Goal: Find specific page/section: Find specific page/section

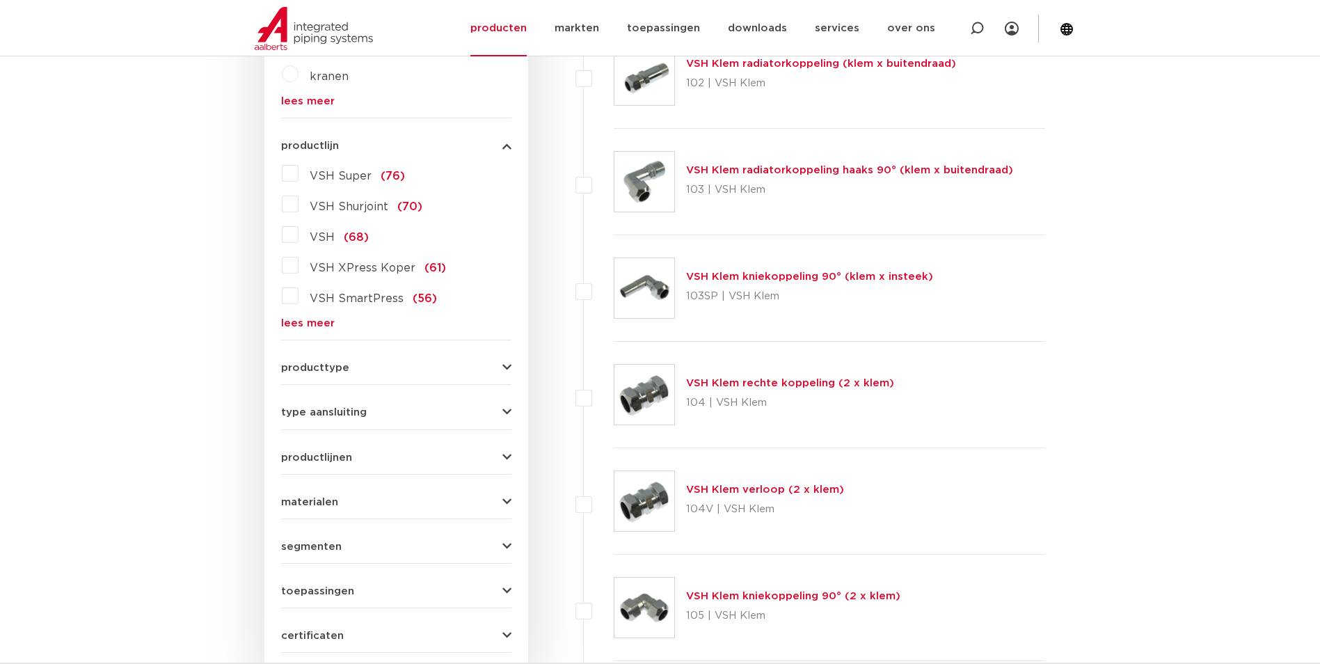
scroll to position [487, 0]
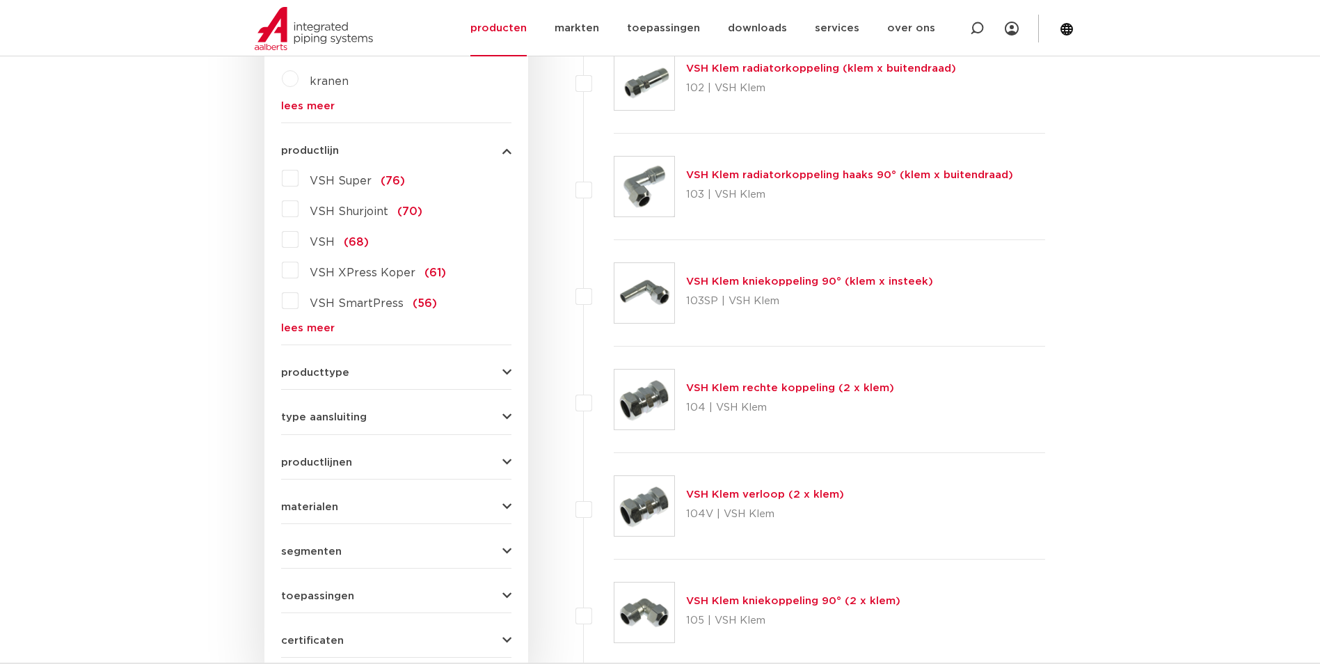
click at [321, 327] on link "lees meer" at bounding box center [396, 328] width 230 height 10
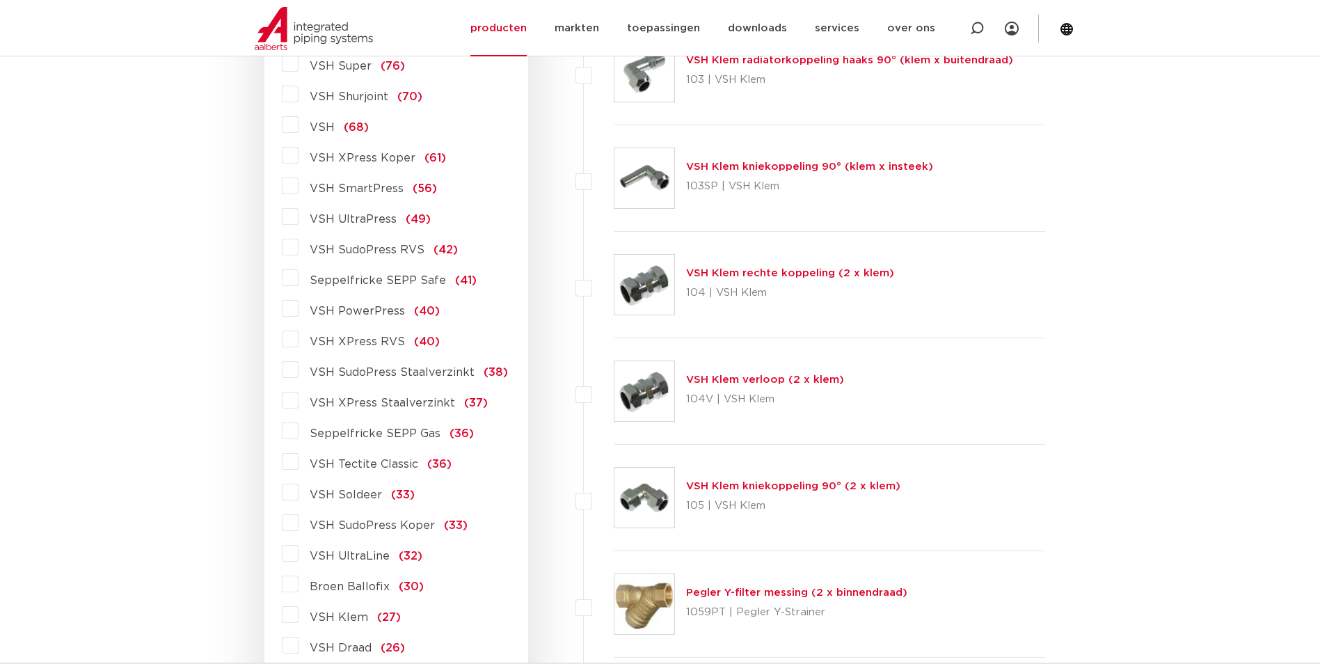
scroll to position [626, 0]
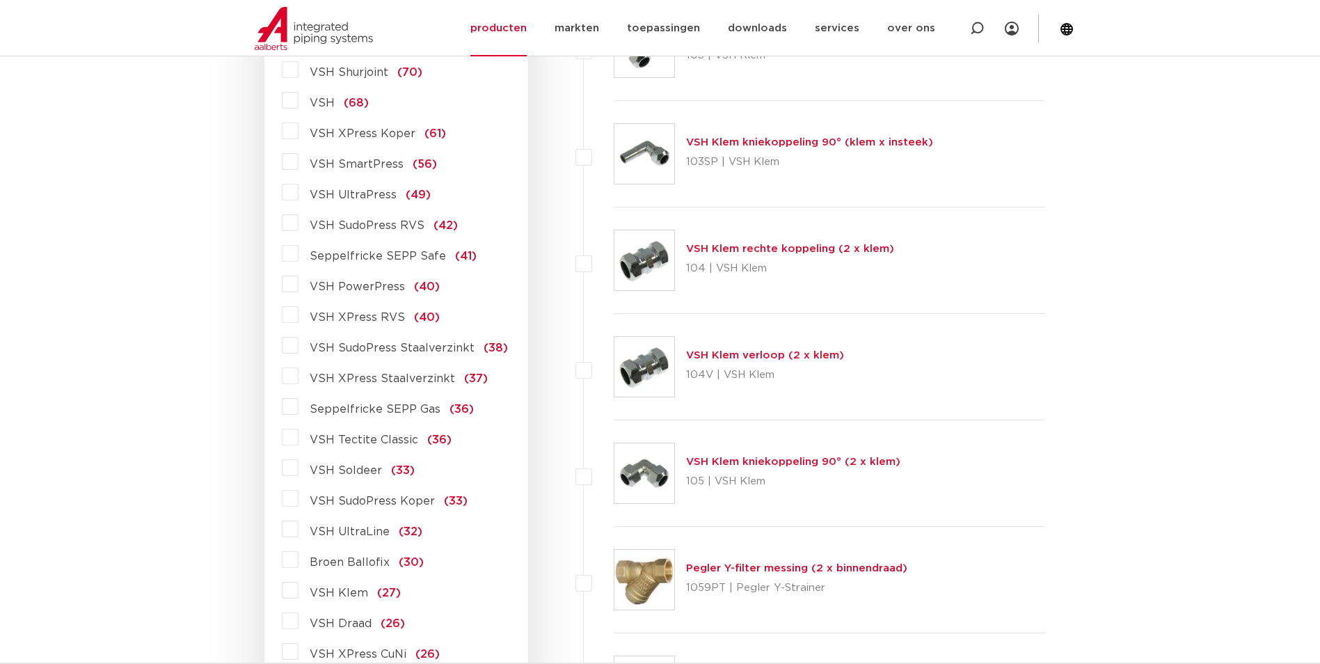
click at [399, 435] on span "VSH Tectite Classic" at bounding box center [364, 439] width 109 height 11
click at [0, 0] on input "VSH Tectite Classic (36)" at bounding box center [0, 0] width 0 height 0
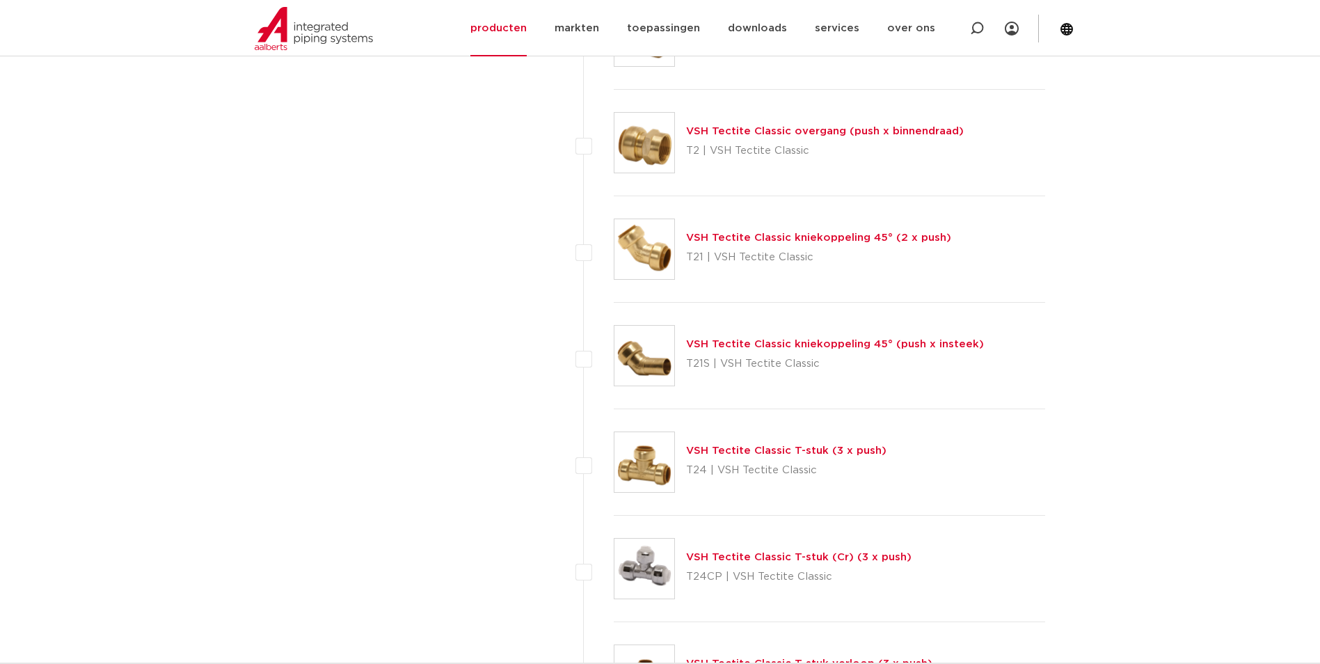
scroll to position [1809, 0]
